Goal: Use online tool/utility: Utilize a website feature to perform a specific function

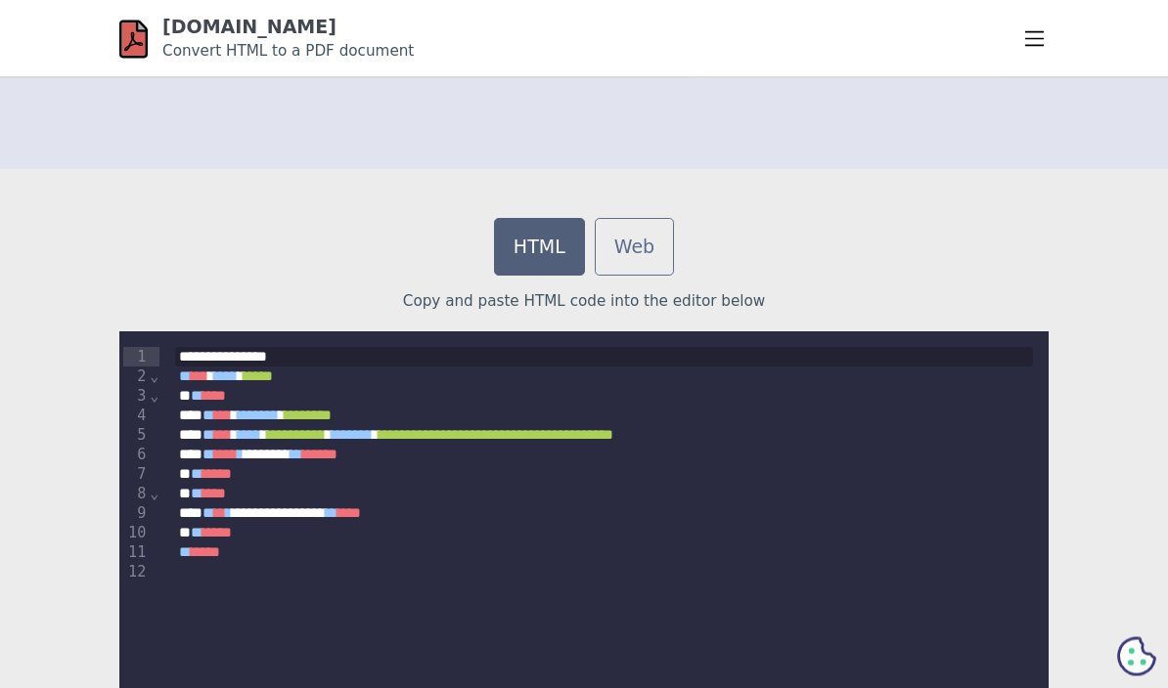
scroll to position [458, 0]
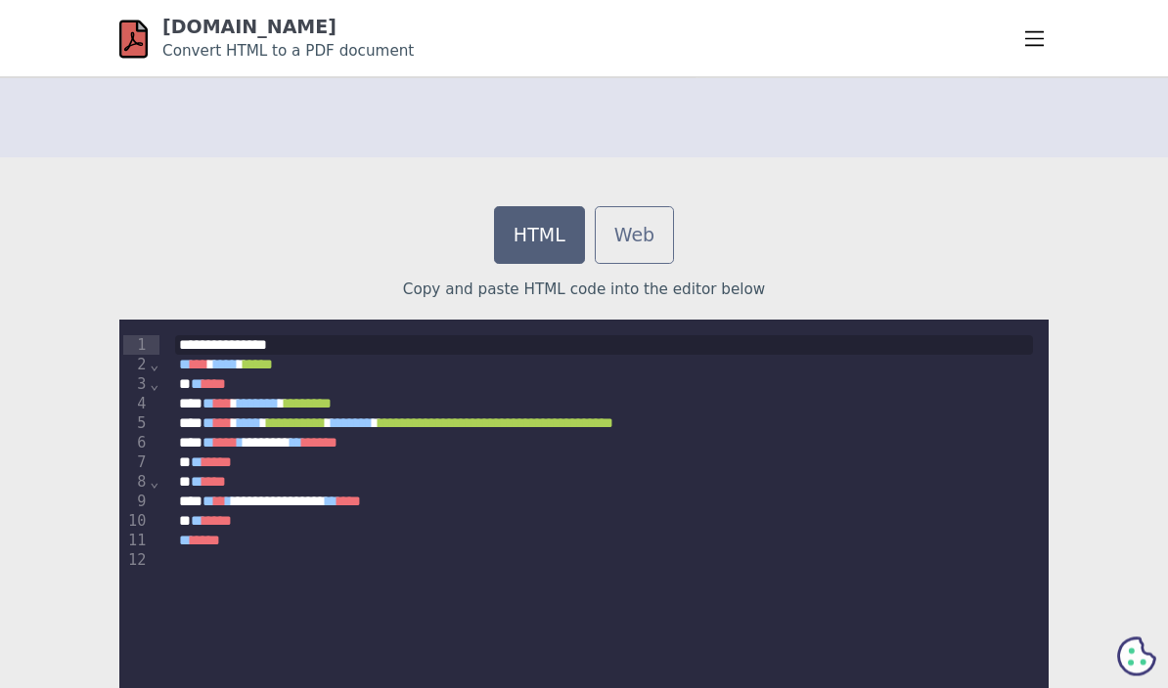
click at [293, 543] on div "** **** *" at bounding box center [604, 542] width 858 height 21
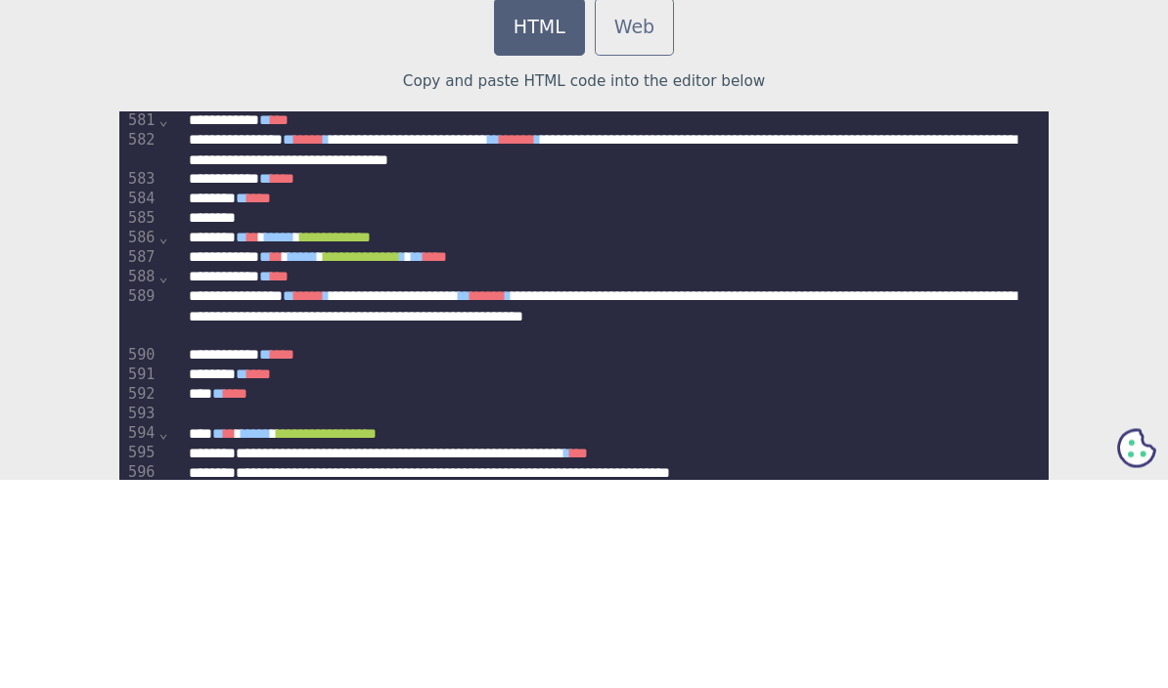
scroll to position [667, 0]
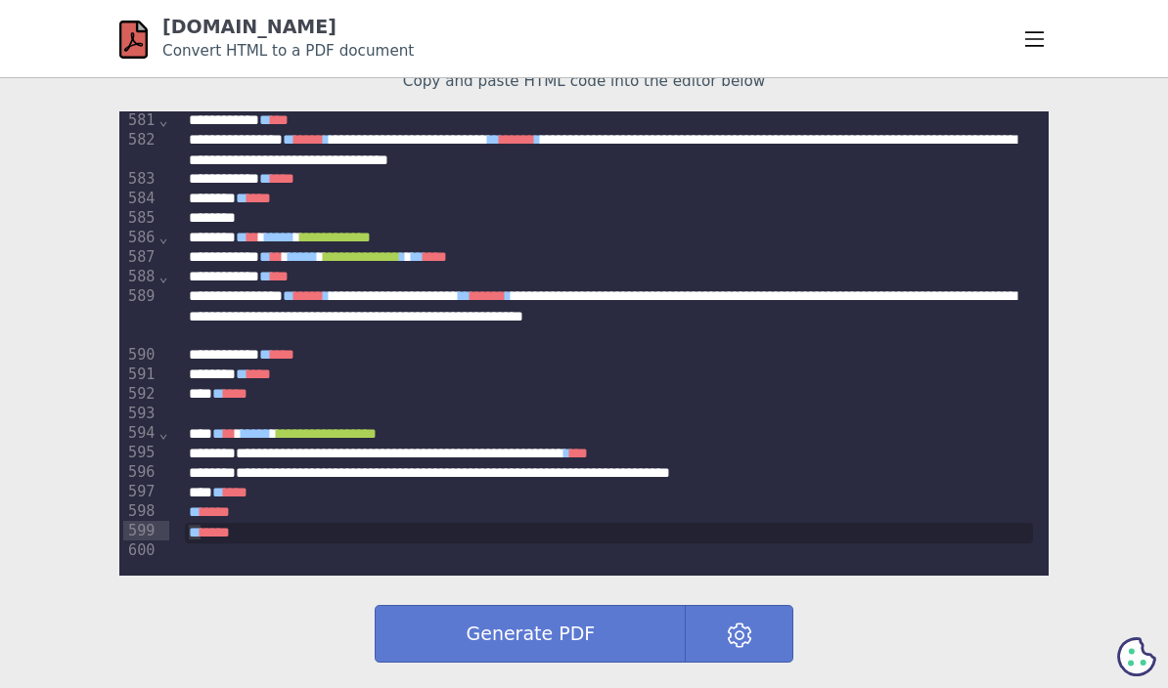
click at [588, 631] on button "Generate PDF" at bounding box center [530, 634] width 311 height 58
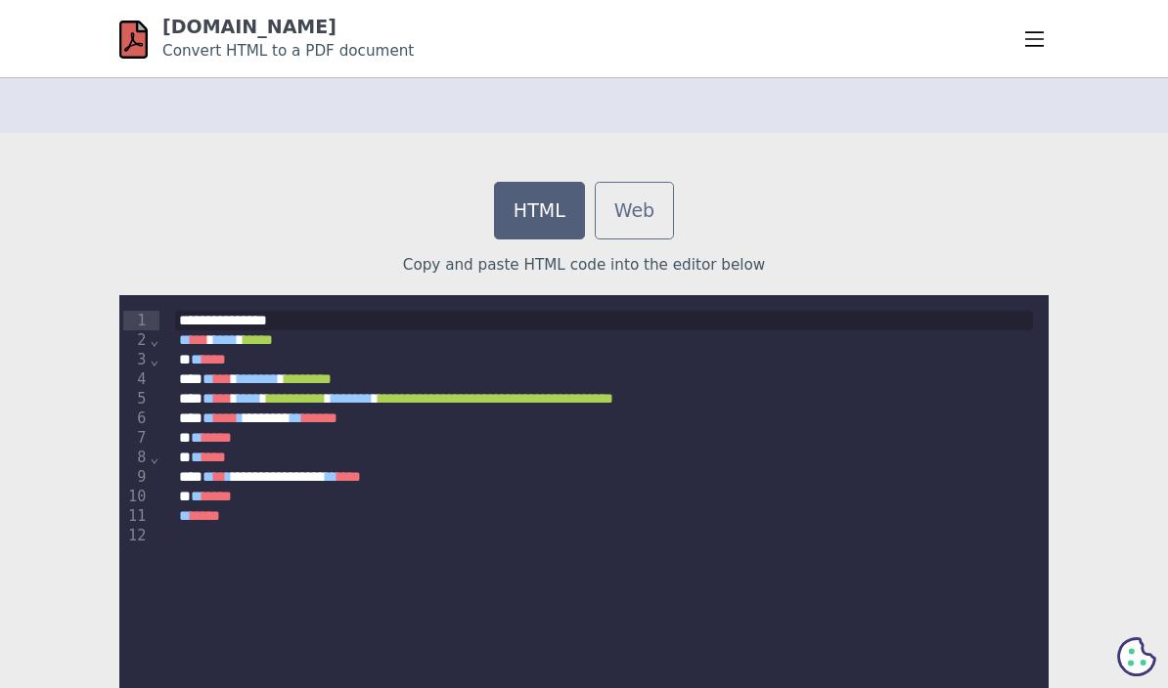
scroll to position [488, 0]
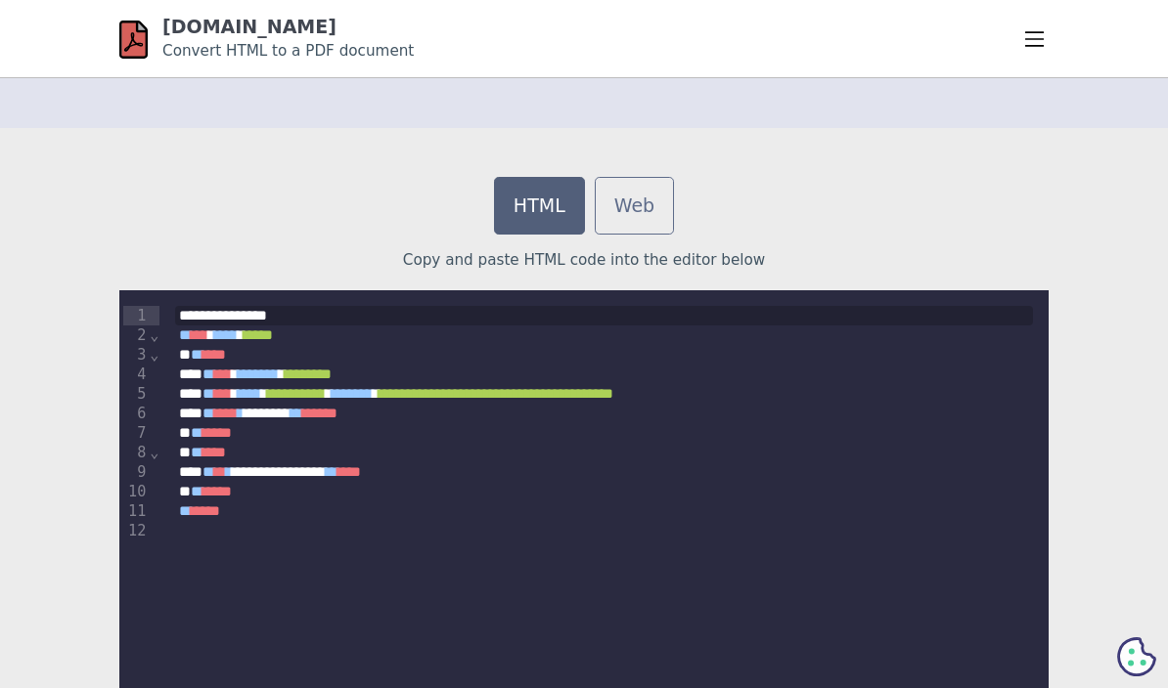
click at [286, 504] on div "** **** *" at bounding box center [604, 512] width 858 height 21
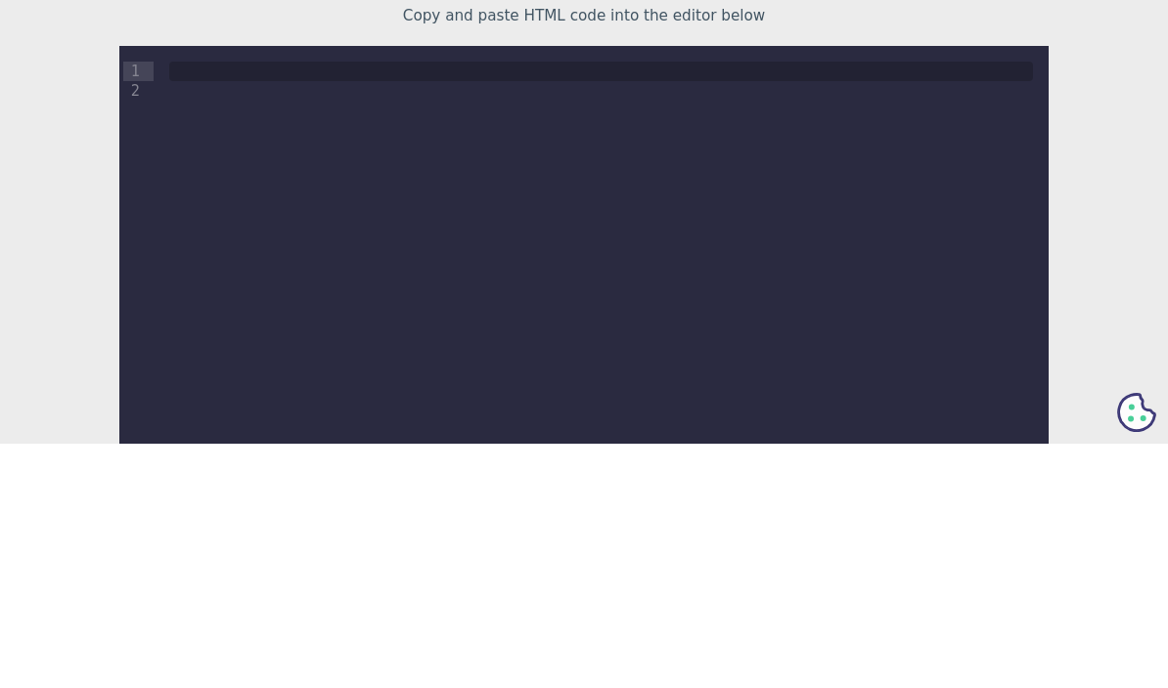
scroll to position [732, 0]
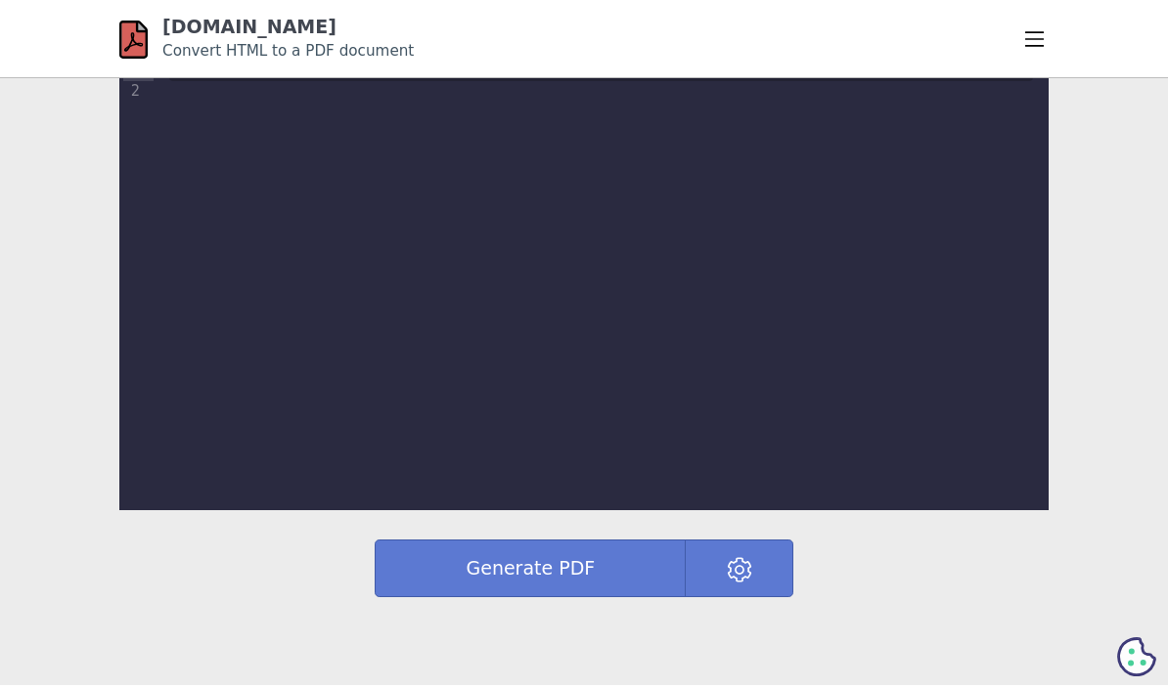
click at [395, 126] on div "9 1 2 ›" at bounding box center [583, 278] width 929 height 464
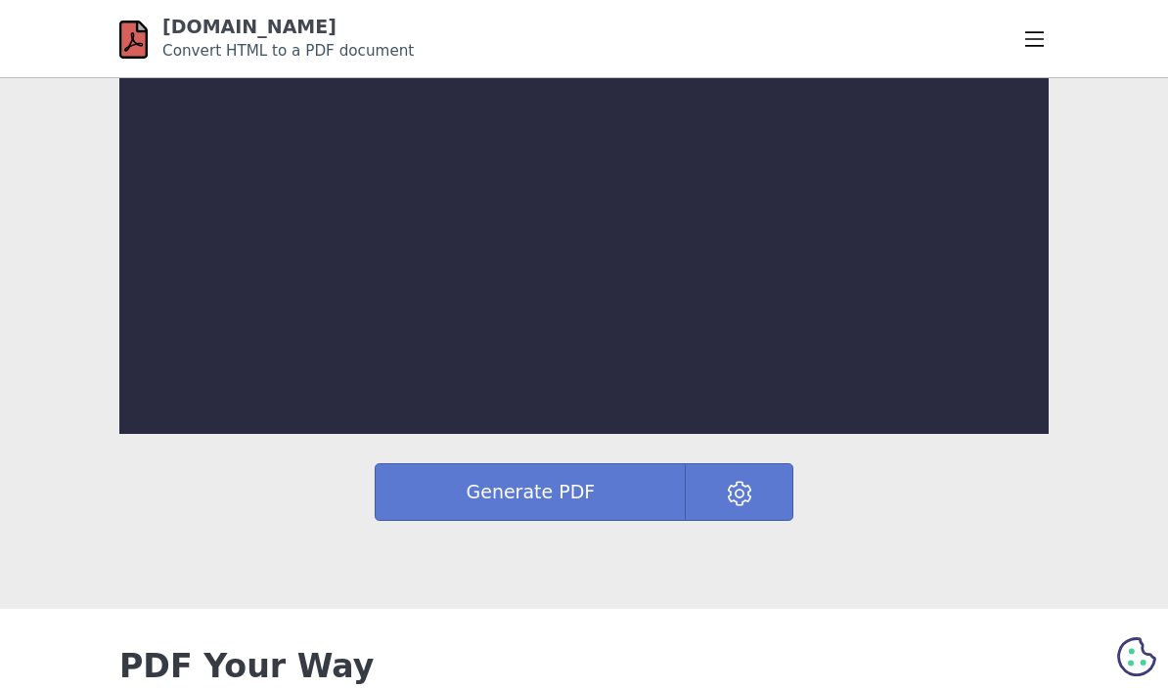
scroll to position [818, 0]
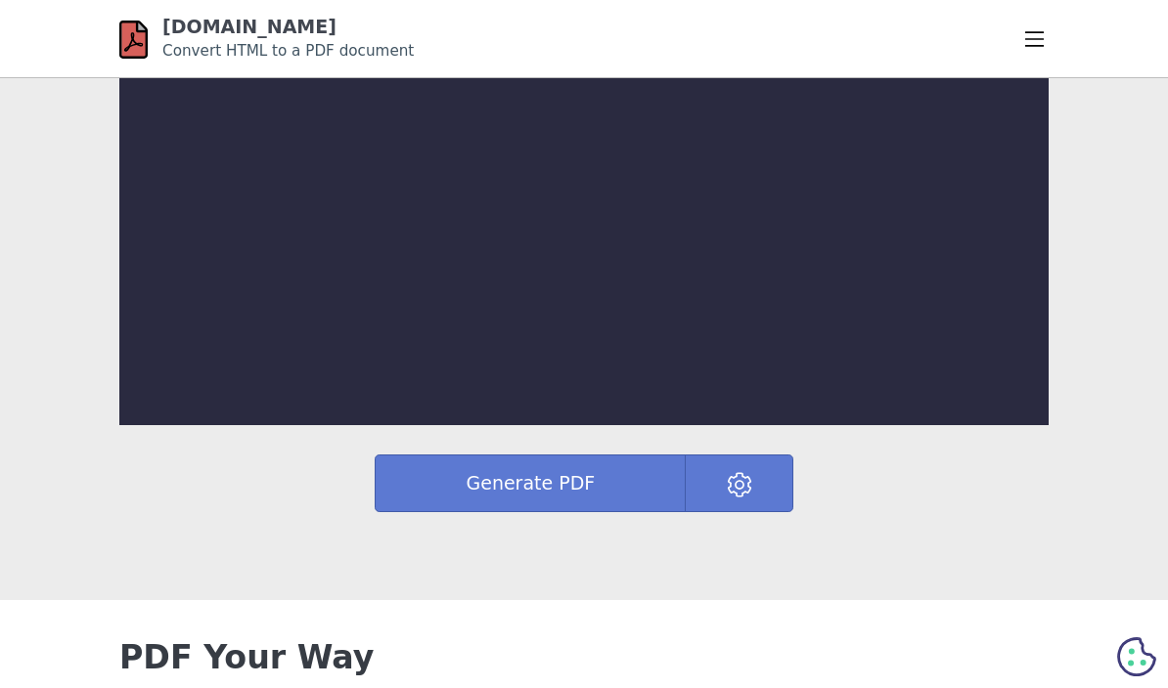
click at [326, 159] on div "9 1 2 ›" at bounding box center [583, 193] width 929 height 464
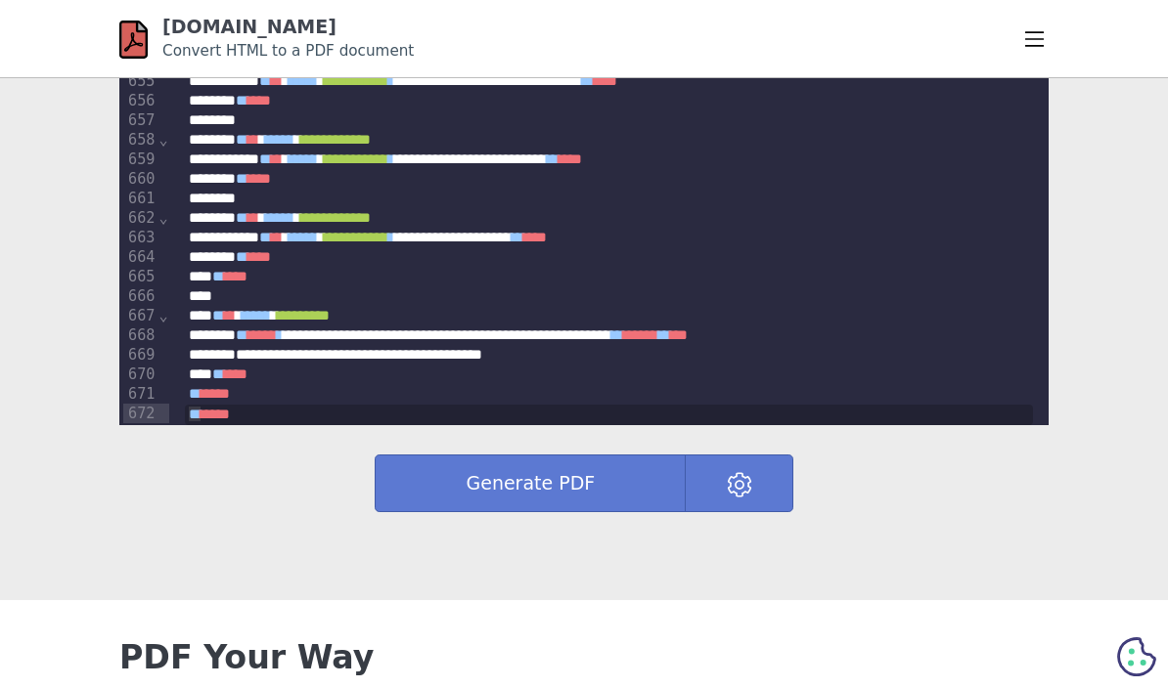
click at [583, 497] on button "Generate PDF" at bounding box center [530, 484] width 311 height 58
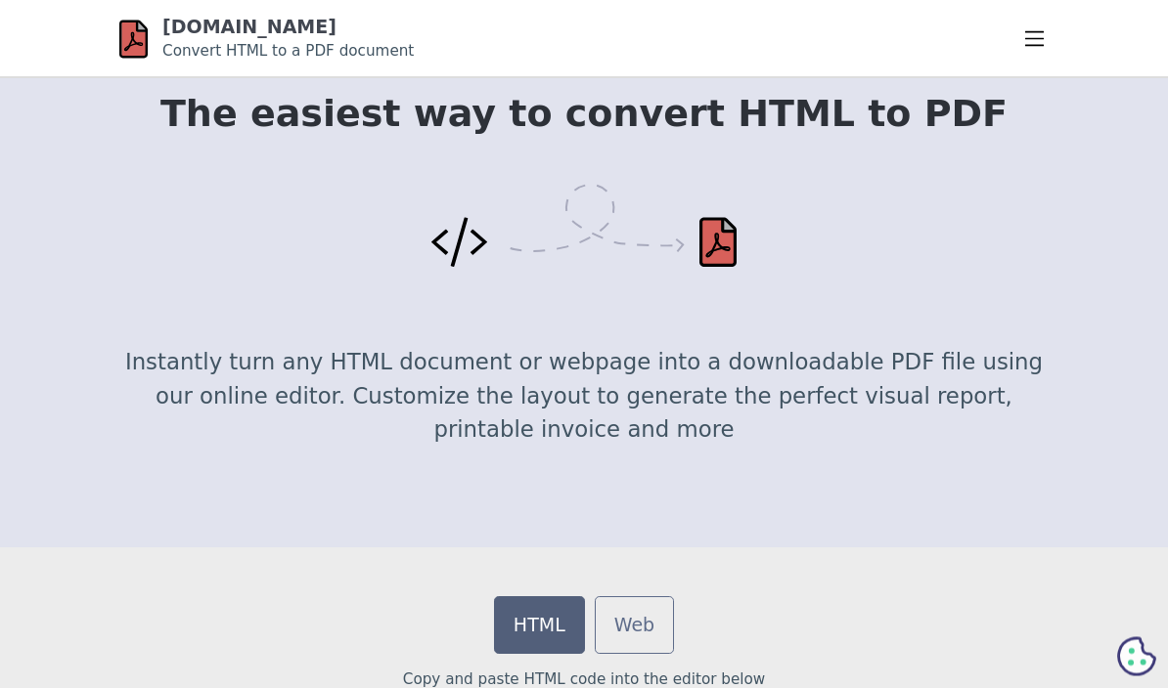
scroll to position [0, 0]
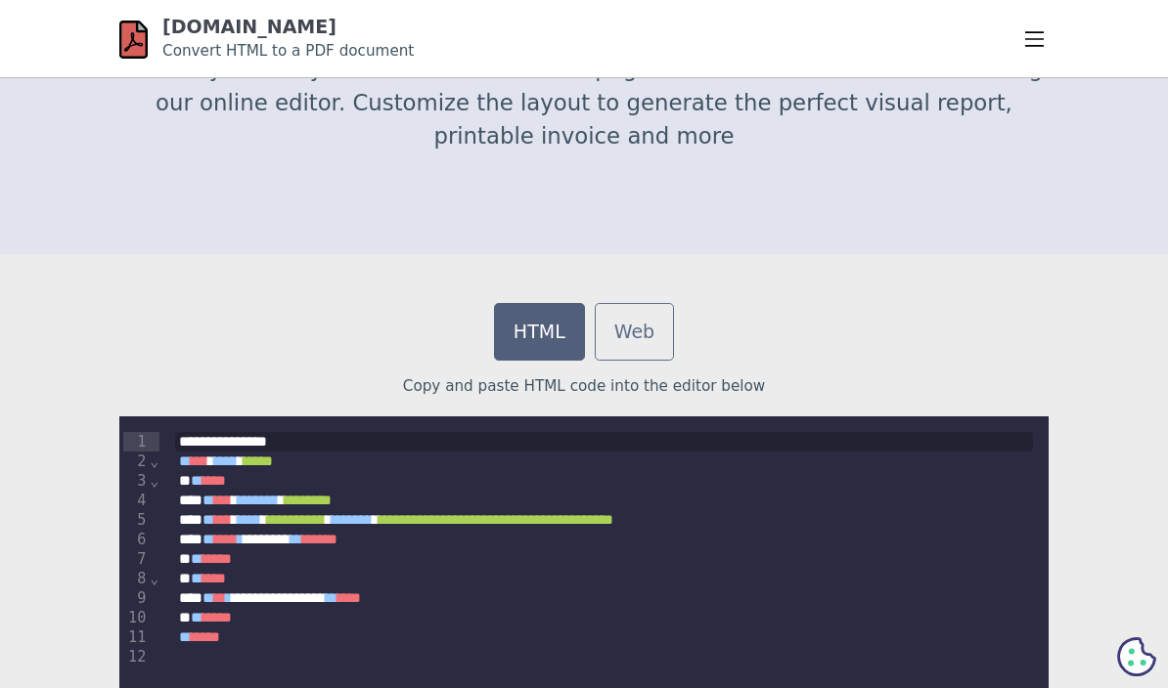
scroll to position [404, 0]
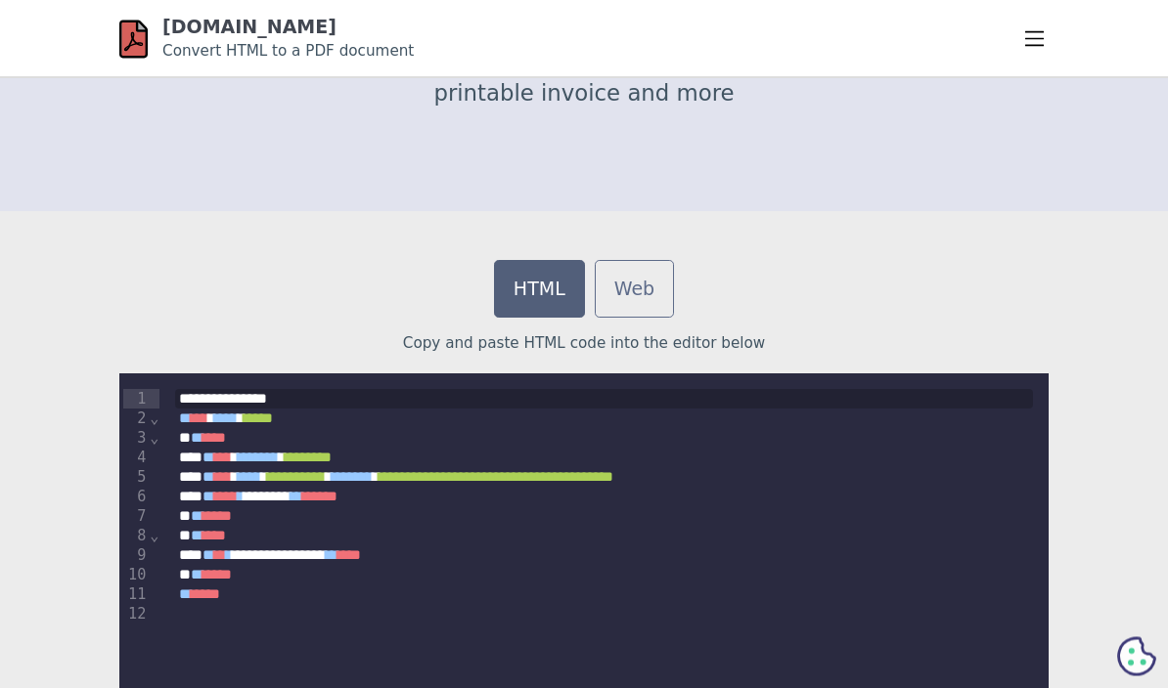
click at [299, 593] on div "** **** *" at bounding box center [604, 596] width 858 height 21
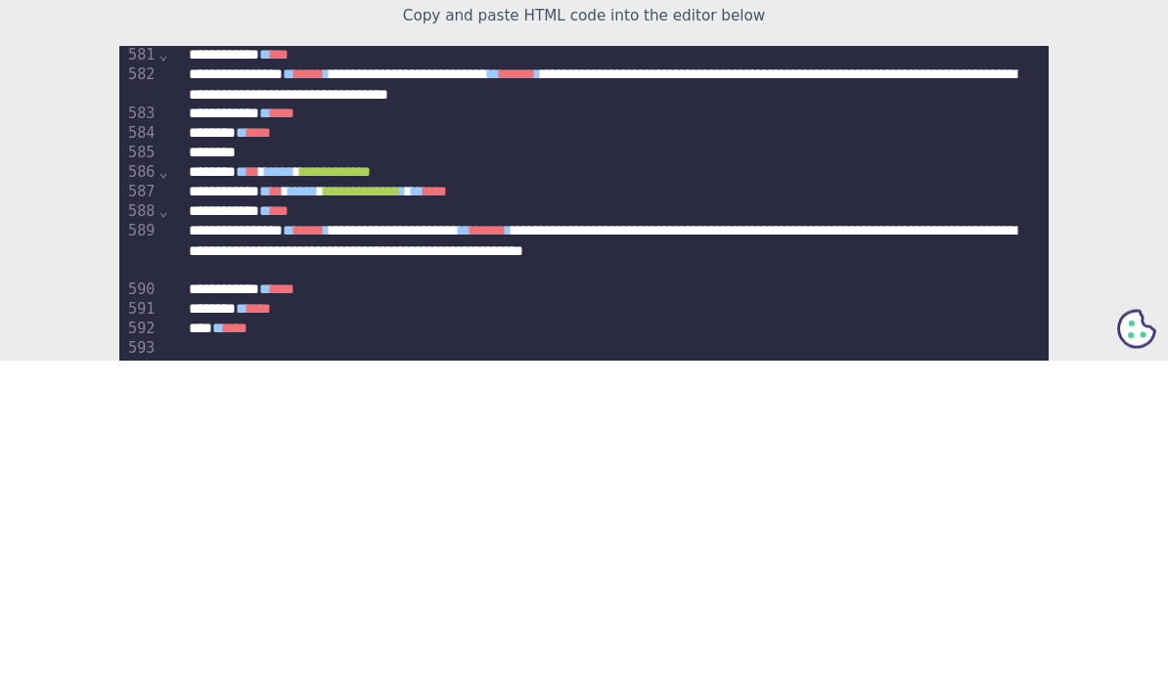
scroll to position [732, 0]
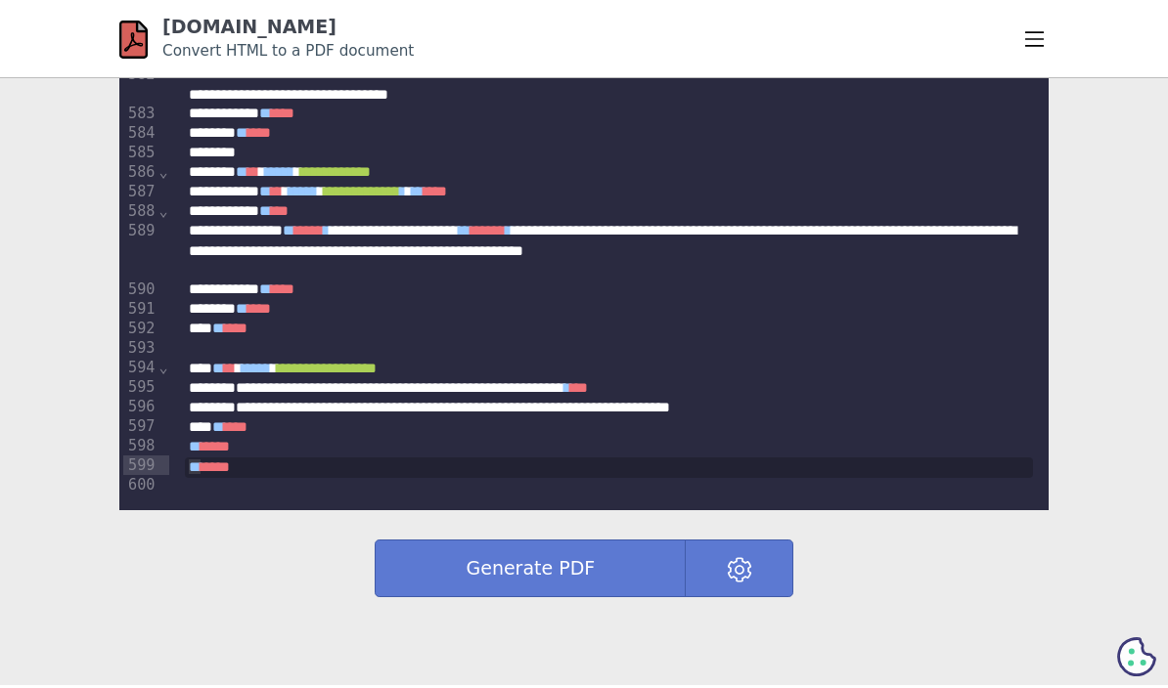
click at [623, 570] on button "Generate PDF" at bounding box center [530, 569] width 311 height 58
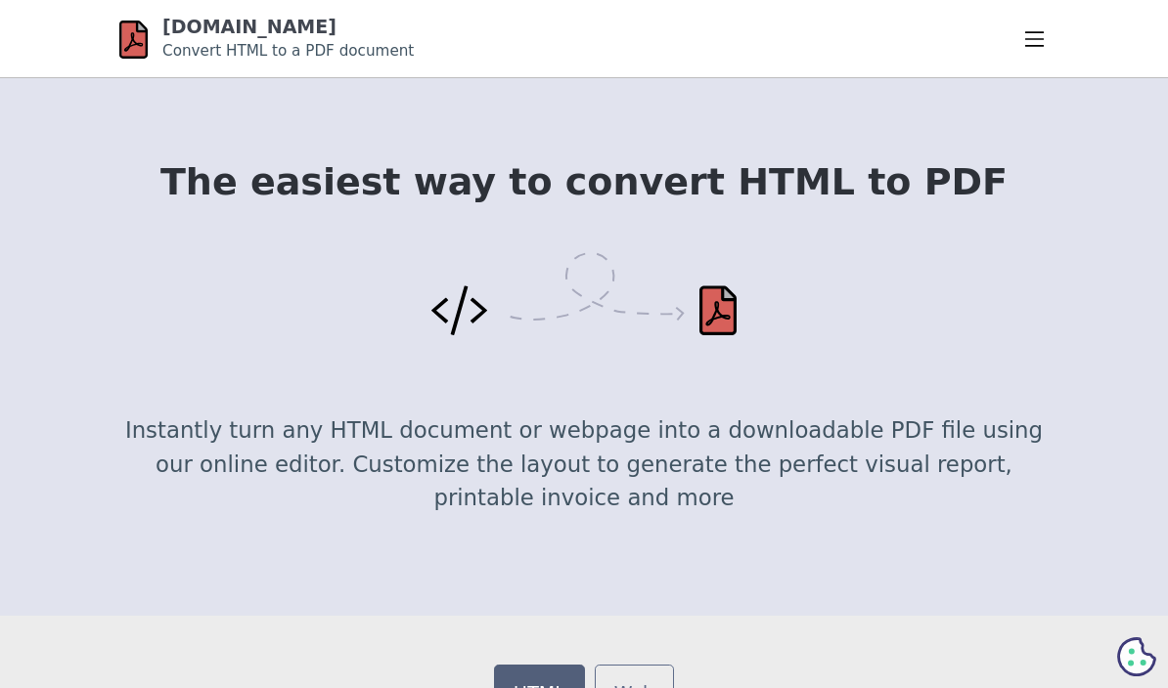
click at [462, 28] on nav "HTML-PDF.NET Convert HTML to a PDF document Home Guides About FAQs" at bounding box center [583, 39] width 929 height 78
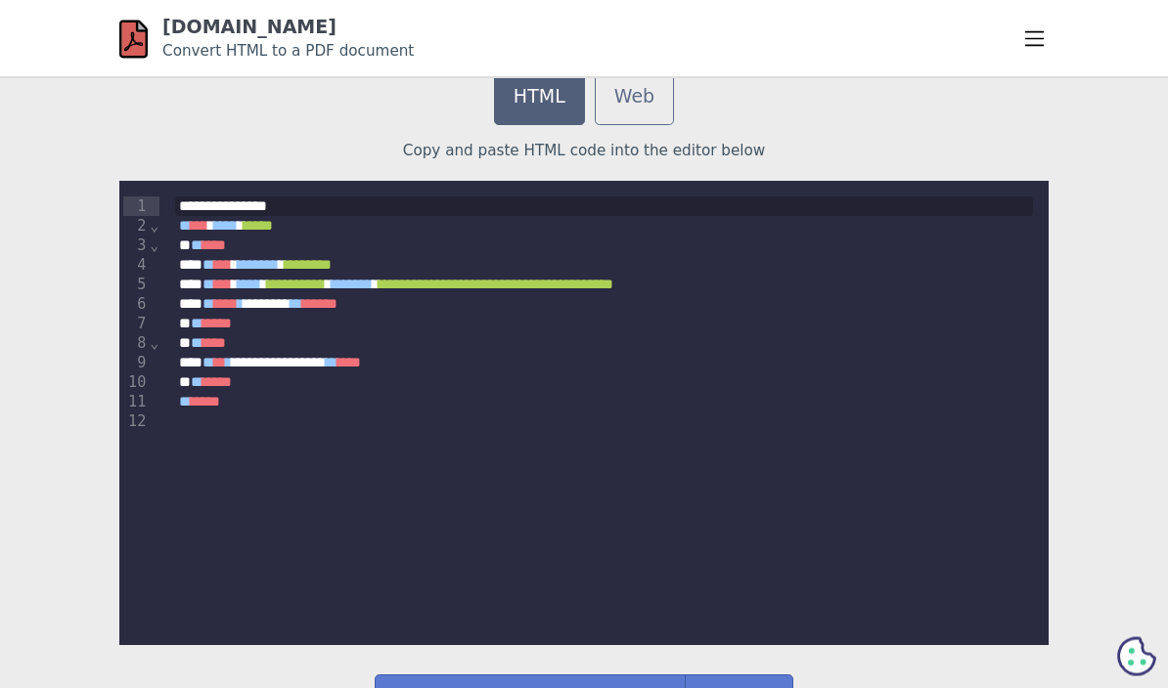
scroll to position [597, 0]
click at [303, 394] on div "** **** *" at bounding box center [604, 402] width 858 height 21
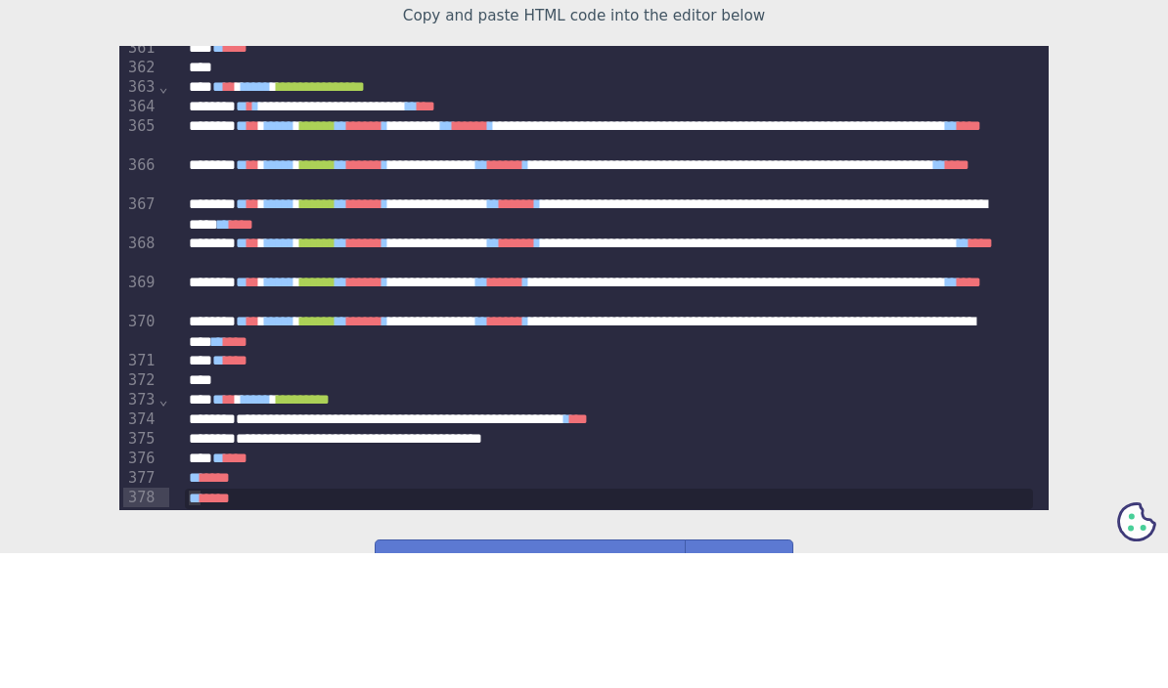
scroll to position [732, 0]
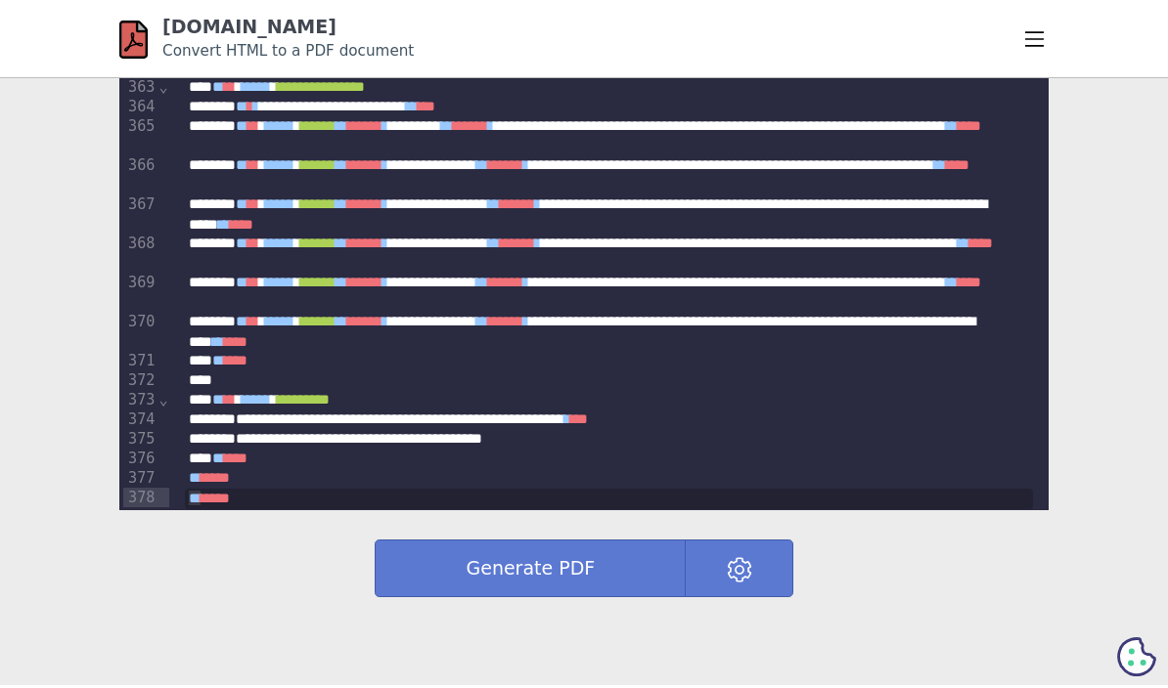
click at [594, 568] on button "Generate PDF" at bounding box center [530, 569] width 311 height 58
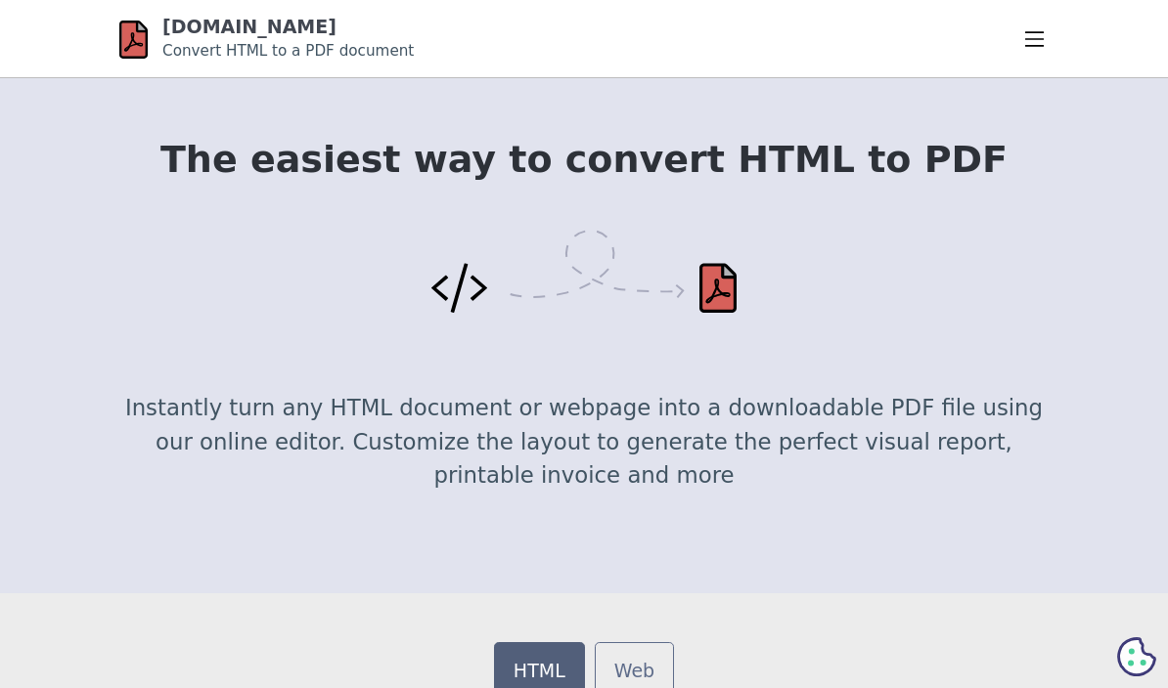
scroll to position [0, 0]
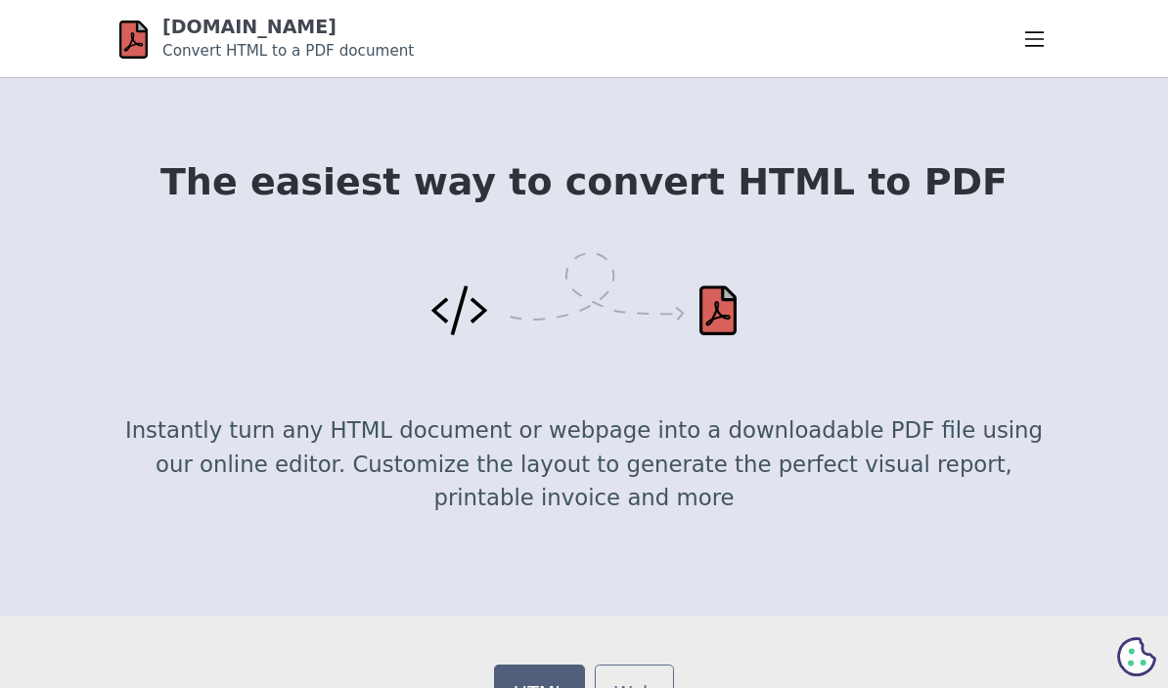
click at [395, 47] on hgroup "HTML-PDF.NET Convert HTML to a PDF document" at bounding box center [290, 39] width 256 height 46
click at [463, 39] on nav "HTML-PDF.NET Convert HTML to a PDF document Home Guides About FAQs" at bounding box center [583, 39] width 929 height 78
click at [462, 28] on nav "HTML-PDF.NET Convert HTML to a PDF document Home Guides About FAQs" at bounding box center [583, 39] width 929 height 78
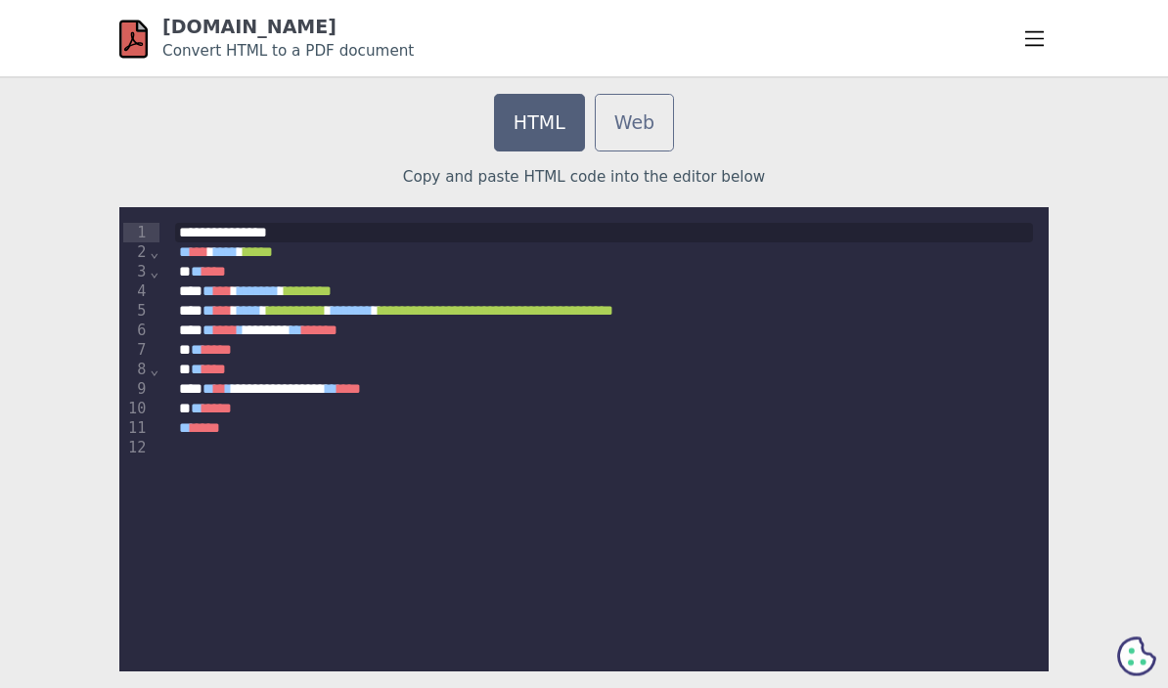
scroll to position [571, 0]
click at [292, 421] on div "** **** *" at bounding box center [604, 429] width 858 height 21
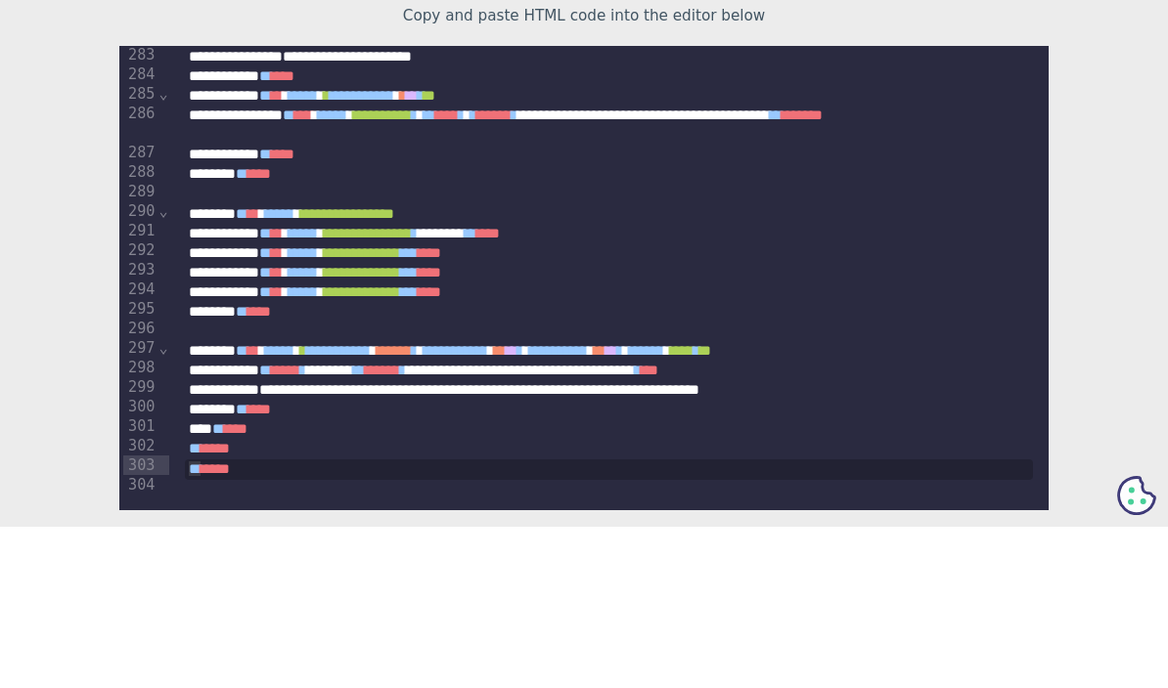
scroll to position [732, 0]
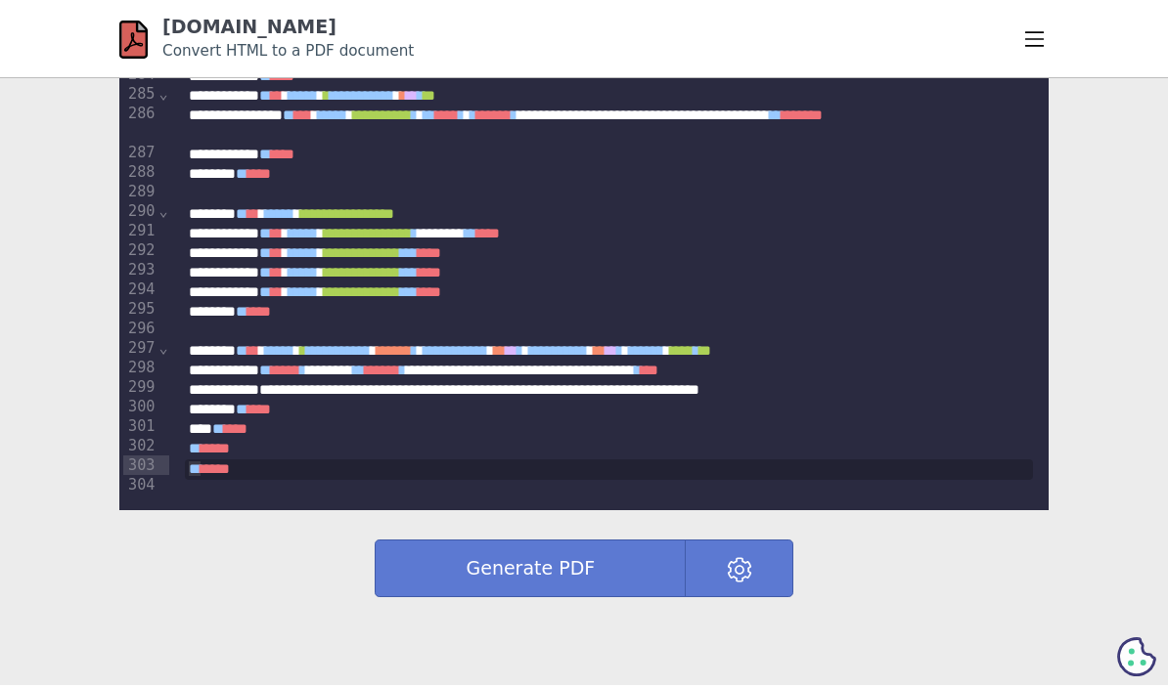
click at [591, 583] on button "Generate PDF" at bounding box center [530, 569] width 311 height 58
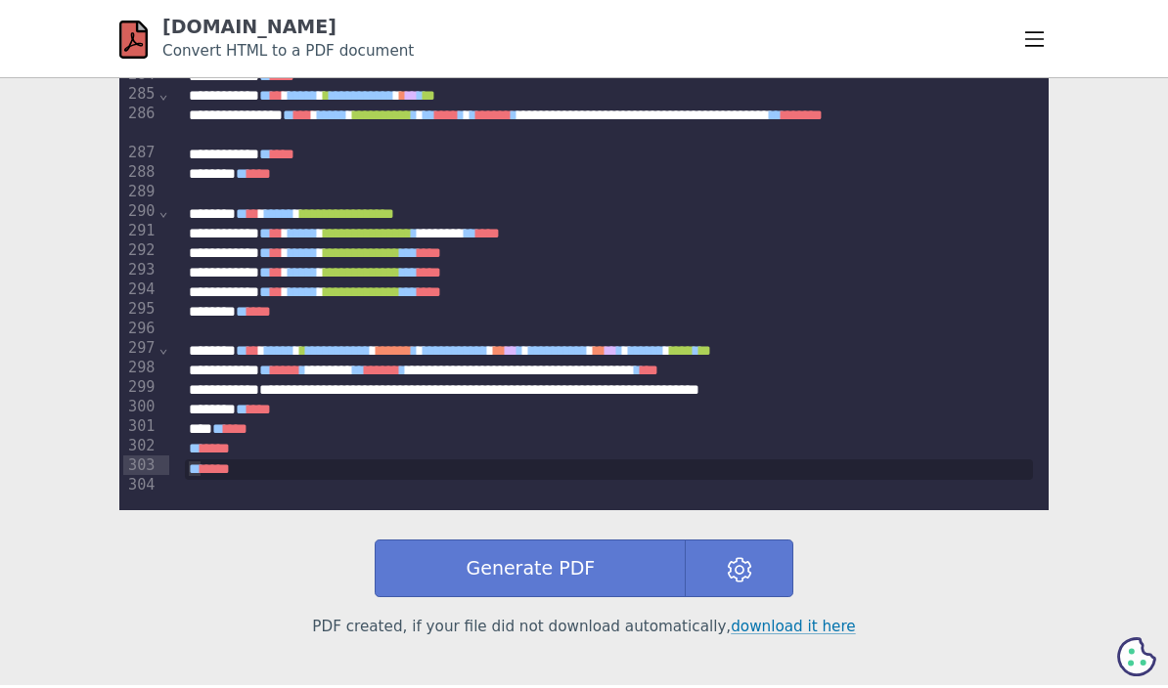
scroll to position [0, 0]
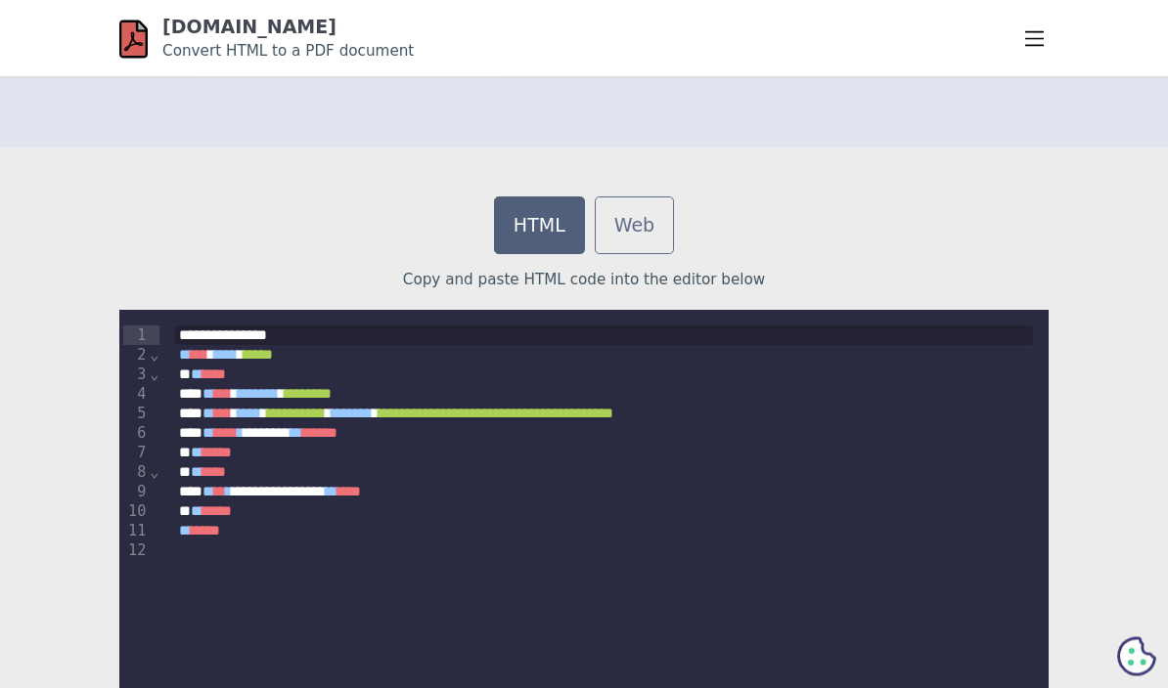
click at [325, 536] on div "** **** *" at bounding box center [604, 532] width 858 height 21
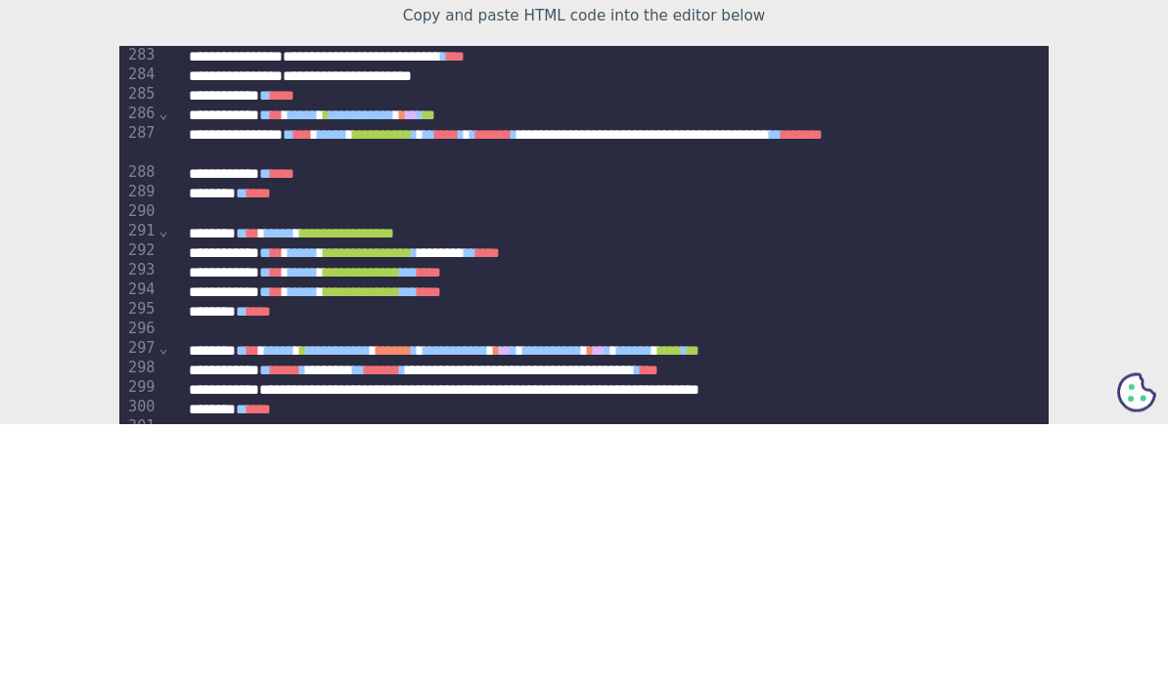
scroll to position [732, 0]
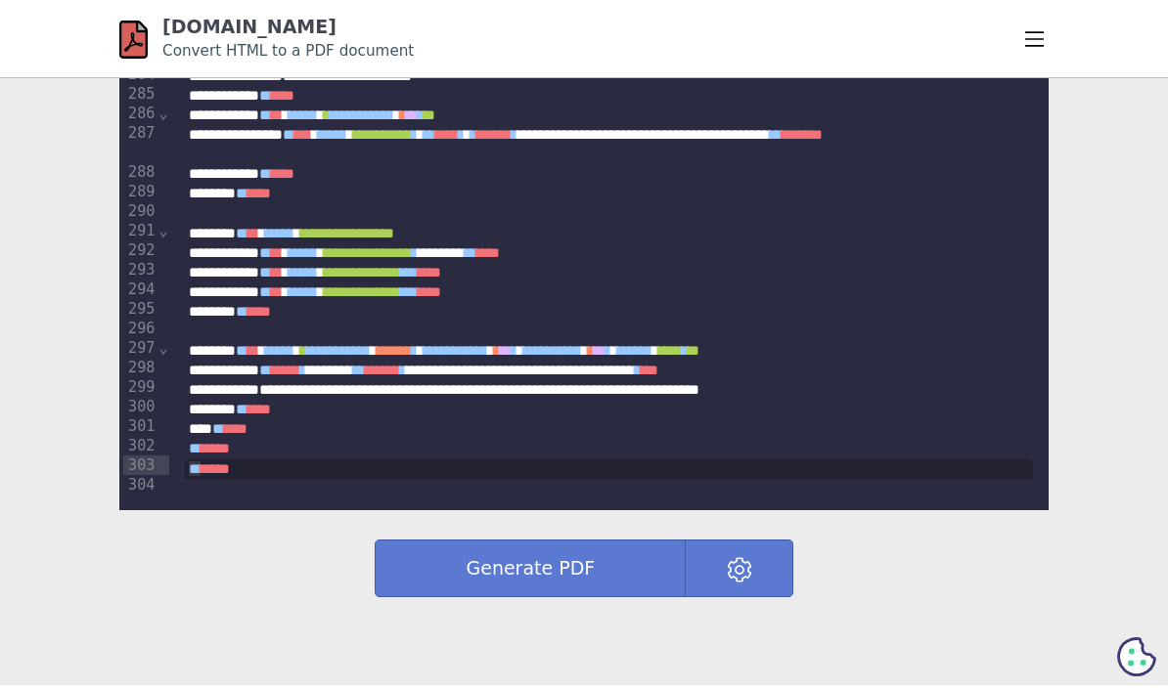
click at [577, 553] on button "Generate PDF" at bounding box center [530, 569] width 311 height 58
